Goal: Information Seeking & Learning: Learn about a topic

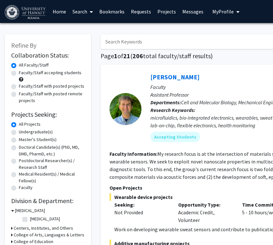
click at [39, 134] on label "Undergraduate(s)" at bounding box center [36, 131] width 34 height 7
click at [23, 133] on input "Undergraduate(s)" at bounding box center [21, 130] width 4 height 4
radio input "true"
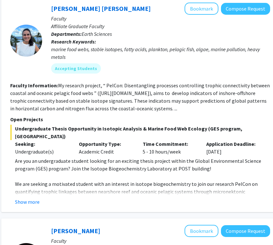
scroll to position [69, 99]
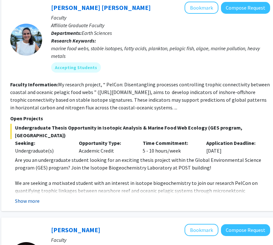
click at [33, 197] on button "Show more" at bounding box center [27, 201] width 25 height 8
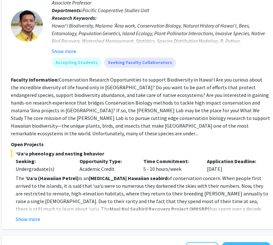
scroll to position [930, 99]
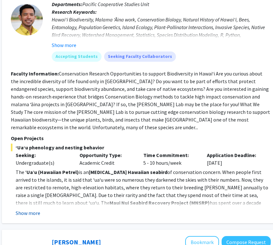
click at [31, 209] on button "Show more" at bounding box center [28, 213] width 25 height 8
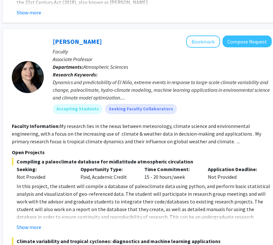
scroll to position [1591, 98]
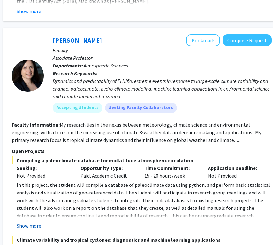
click at [34, 222] on button "Show more" at bounding box center [29, 226] width 25 height 8
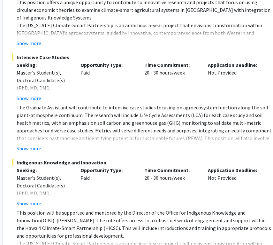
scroll to position [3119, 98]
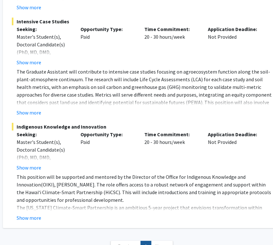
click at [159, 243] on span "Next »" at bounding box center [162, 246] width 14 height 6
click at [128, 241] on link "« Previous" at bounding box center [126, 246] width 30 height 11
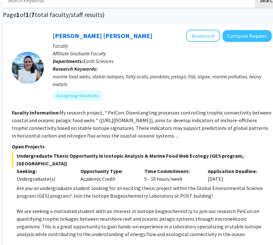
scroll to position [41, 98]
